Goal: Task Accomplishment & Management: Use online tool/utility

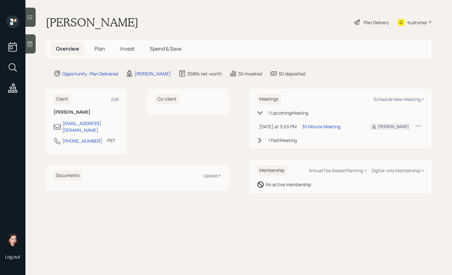
click at [360, 22] on div "Plan Delivery" at bounding box center [371, 22] width 36 height 14
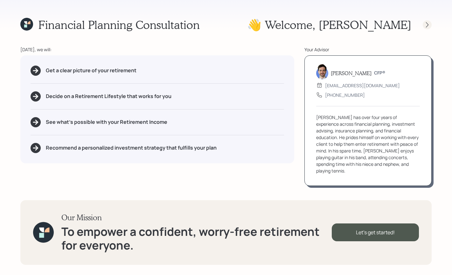
click at [429, 25] on icon at bounding box center [427, 25] width 6 height 6
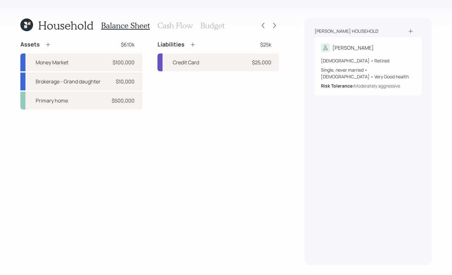
click at [161, 24] on h3 "Cash Flow" at bounding box center [174, 25] width 35 height 9
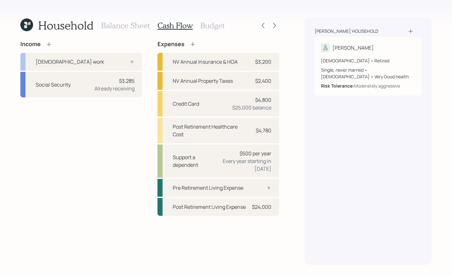
click at [221, 27] on h3 "Budget" at bounding box center [212, 25] width 24 height 9
